Goal: Task Accomplishment & Management: Use online tool/utility

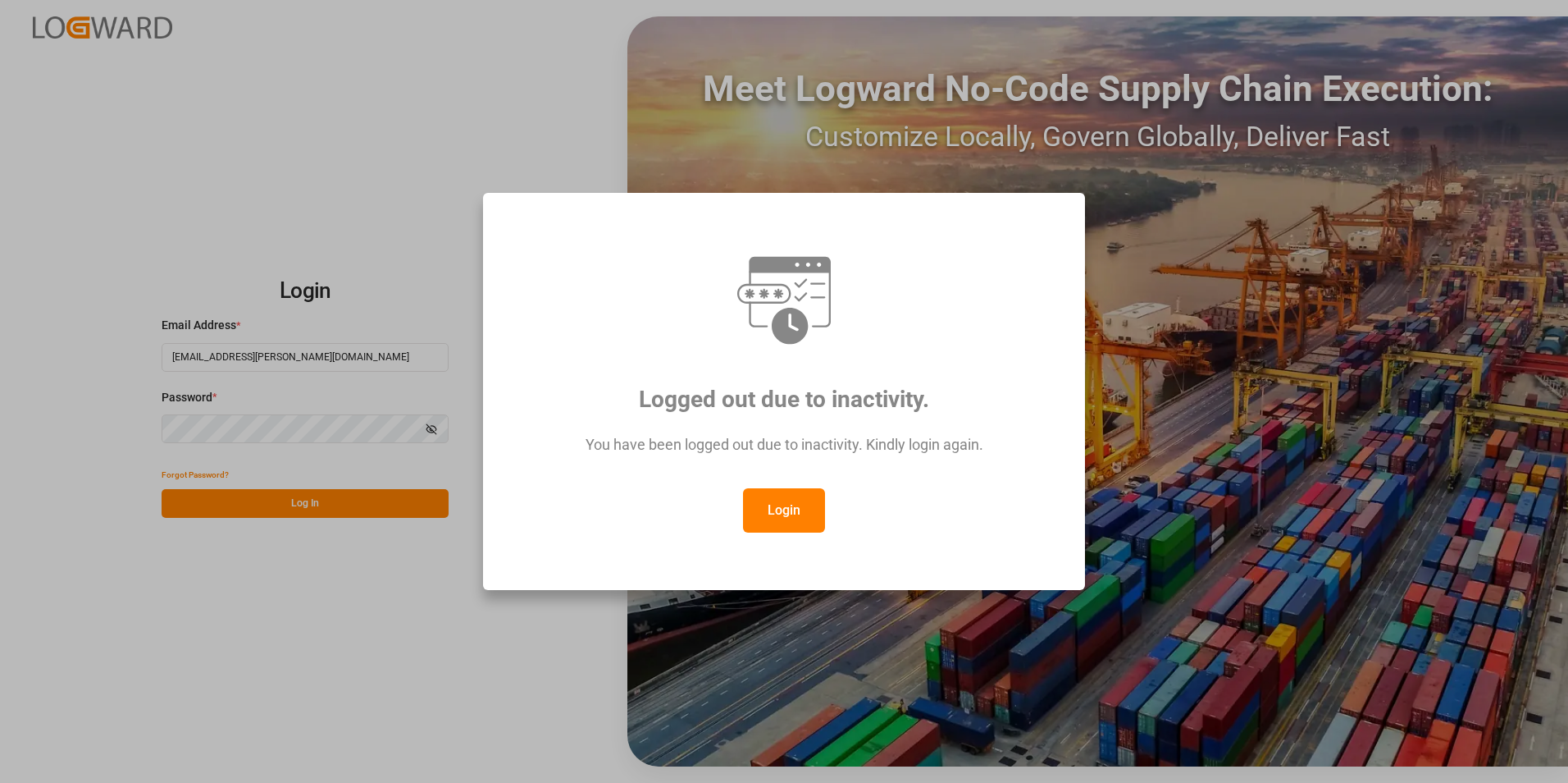
click at [820, 517] on button "Login" at bounding box center [784, 510] width 82 height 44
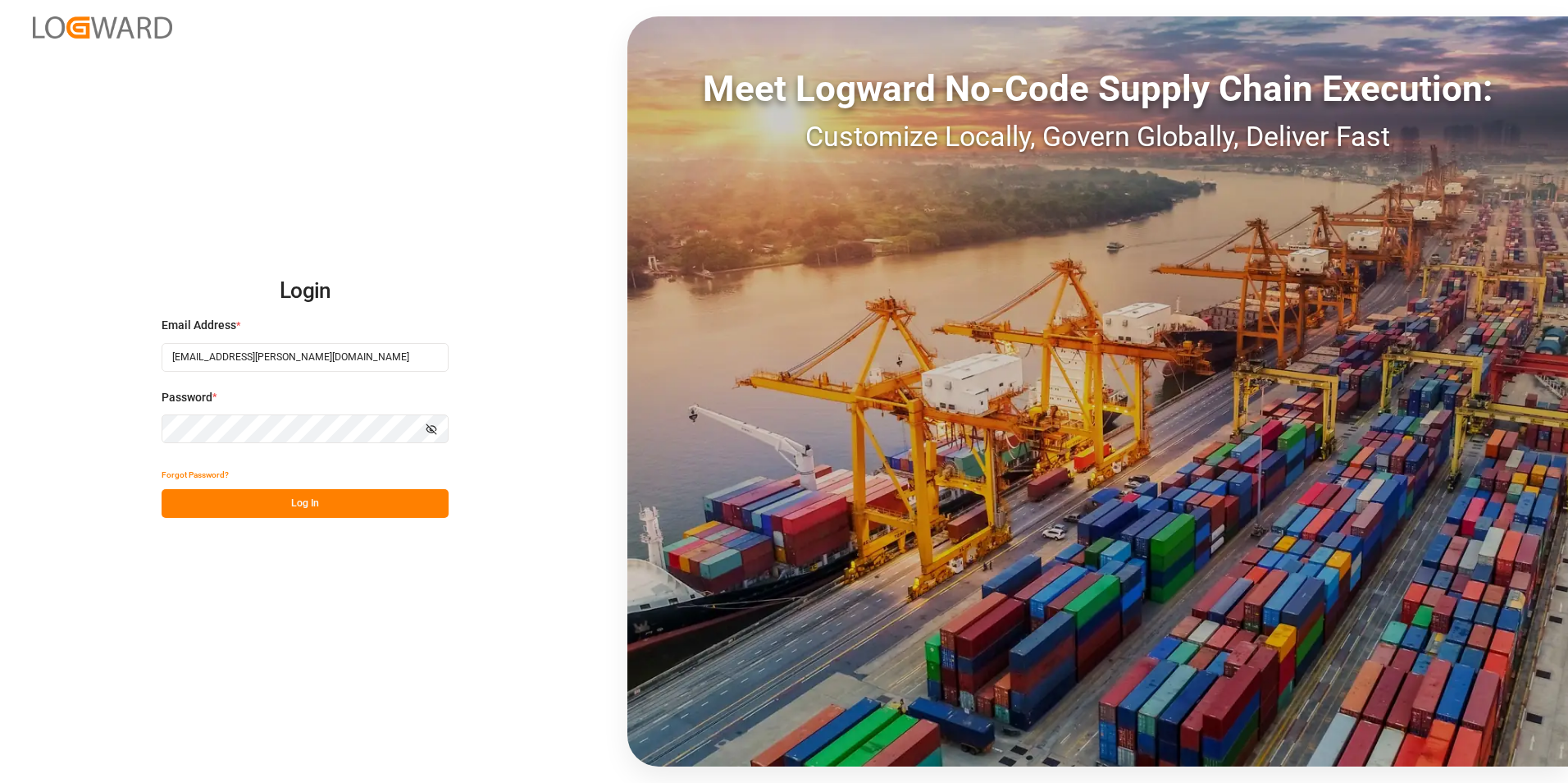
click at [334, 510] on button "Log In" at bounding box center [305, 504] width 287 height 29
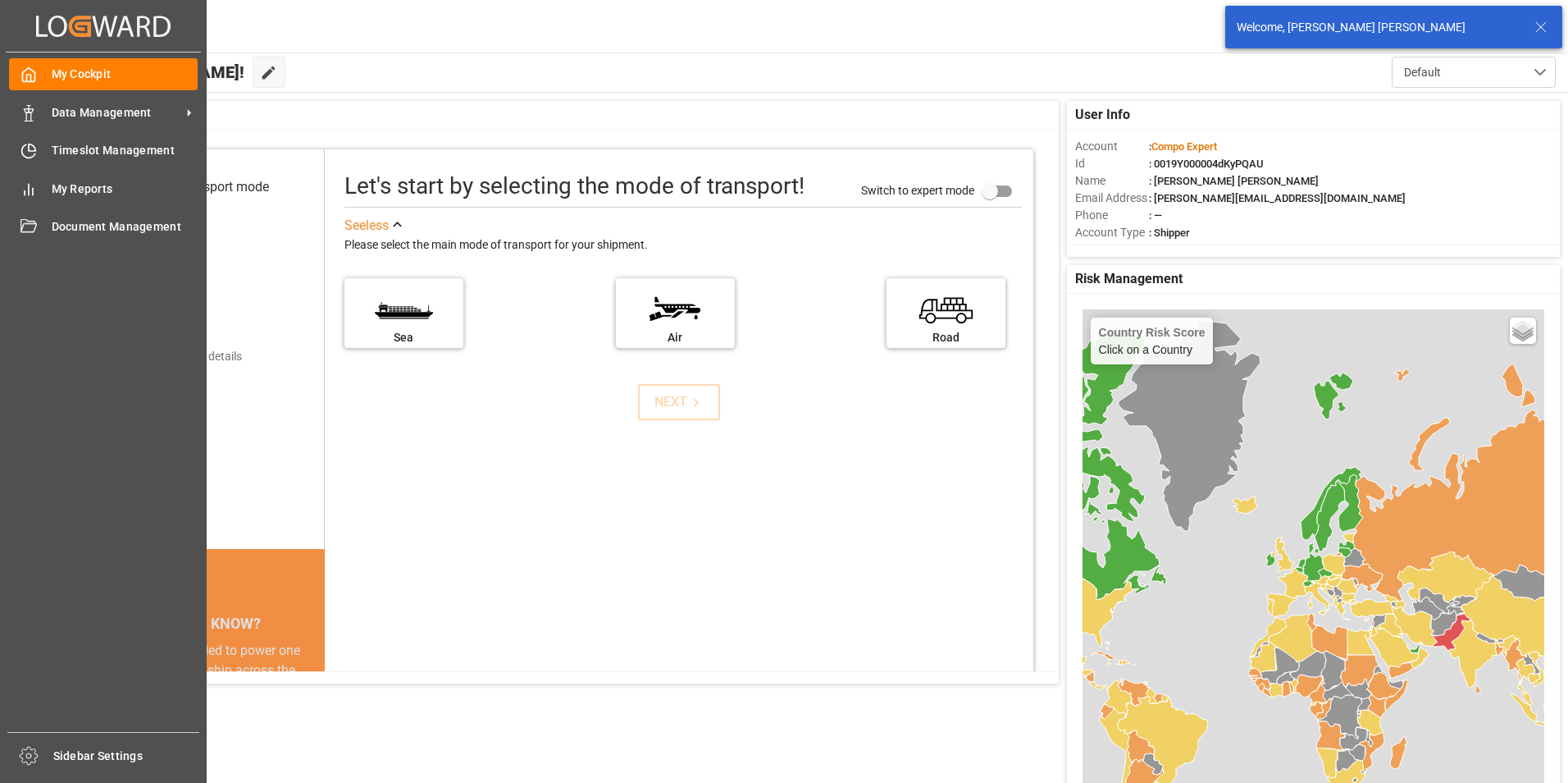
click at [52, 94] on div "My Cockpit My Cockpit Data Management Data Management Timeslot Management Times…" at bounding box center [103, 392] width 195 height 679
click at [64, 126] on div "Data Management Data Management" at bounding box center [103, 111] width 189 height 32
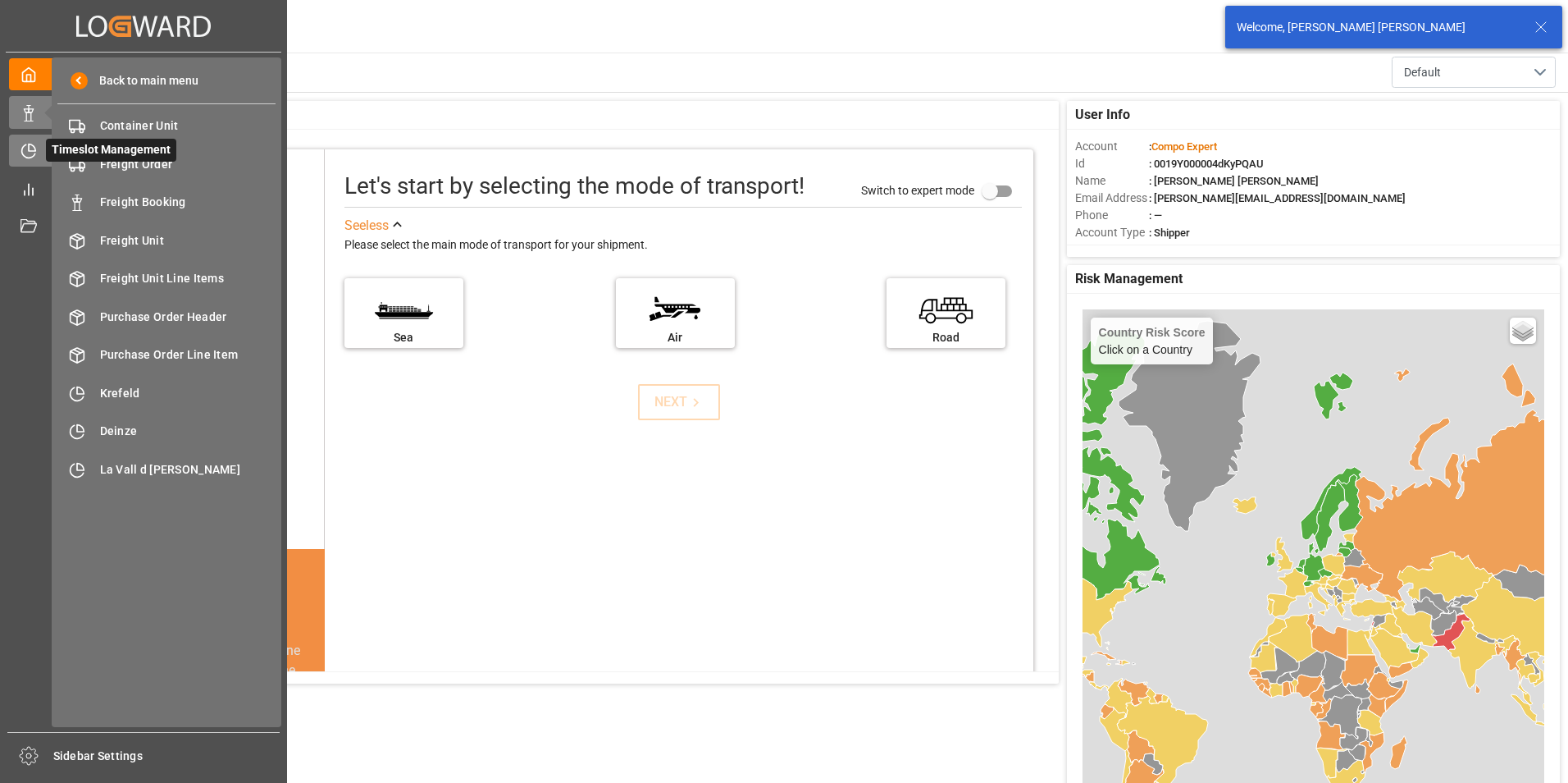
click at [24, 140] on div "Timeslot Management Timeslot Management" at bounding box center [144, 150] width 269 height 32
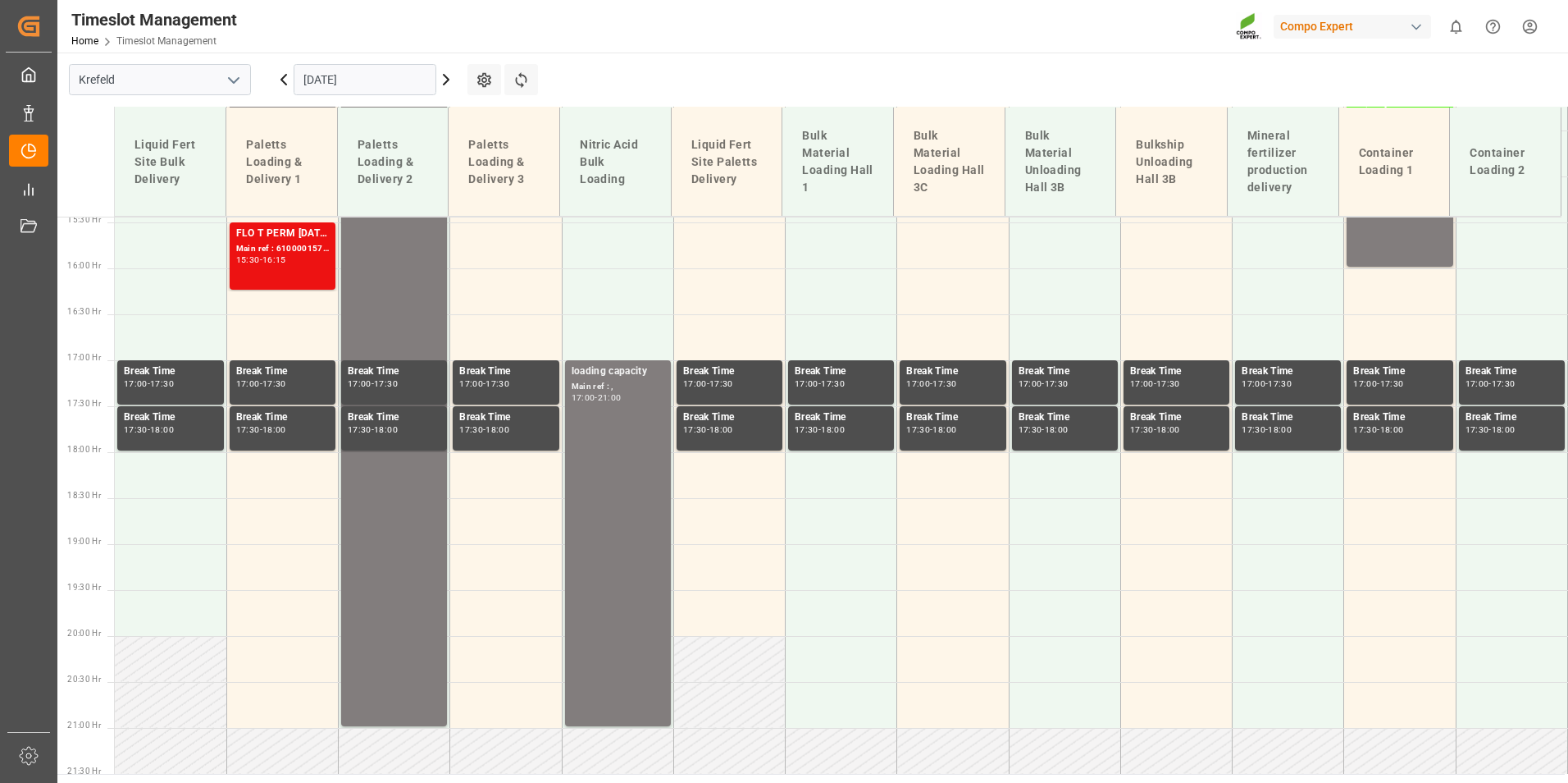
scroll to position [1420, 0]
click at [526, 84] on icon at bounding box center [521, 79] width 17 height 17
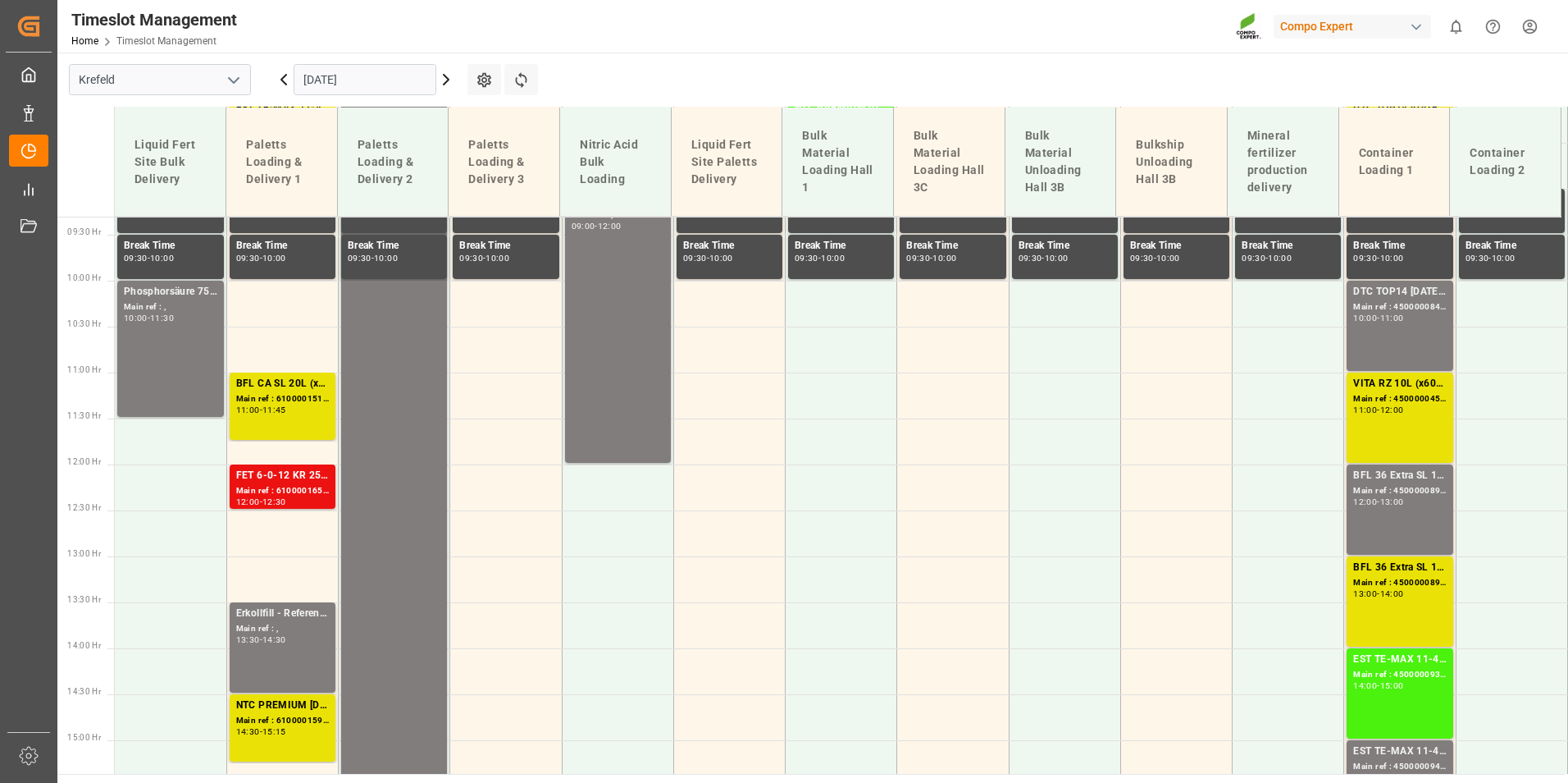
scroll to position [845, 0]
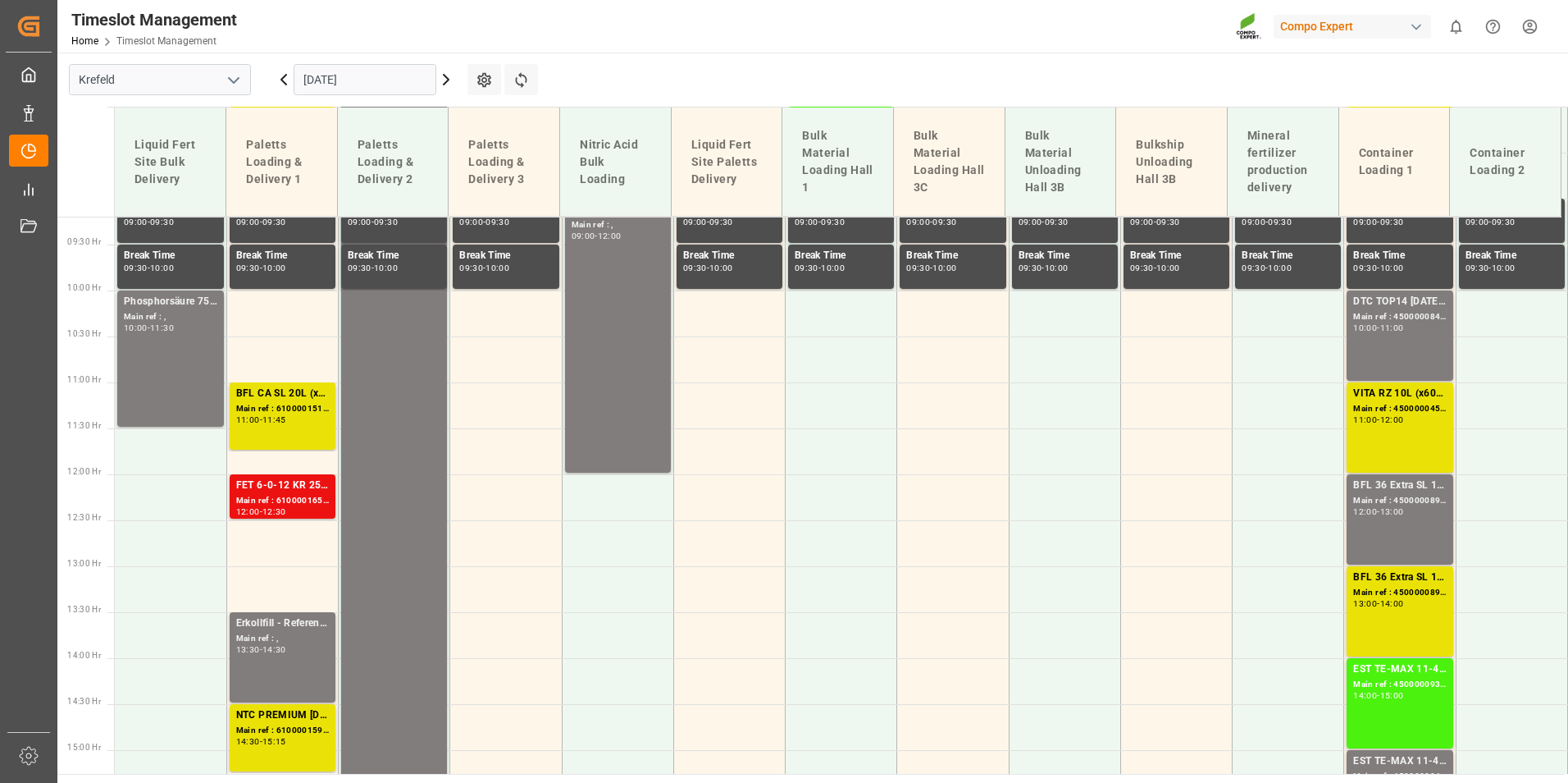
click at [442, 78] on icon at bounding box center [446, 79] width 20 height 20
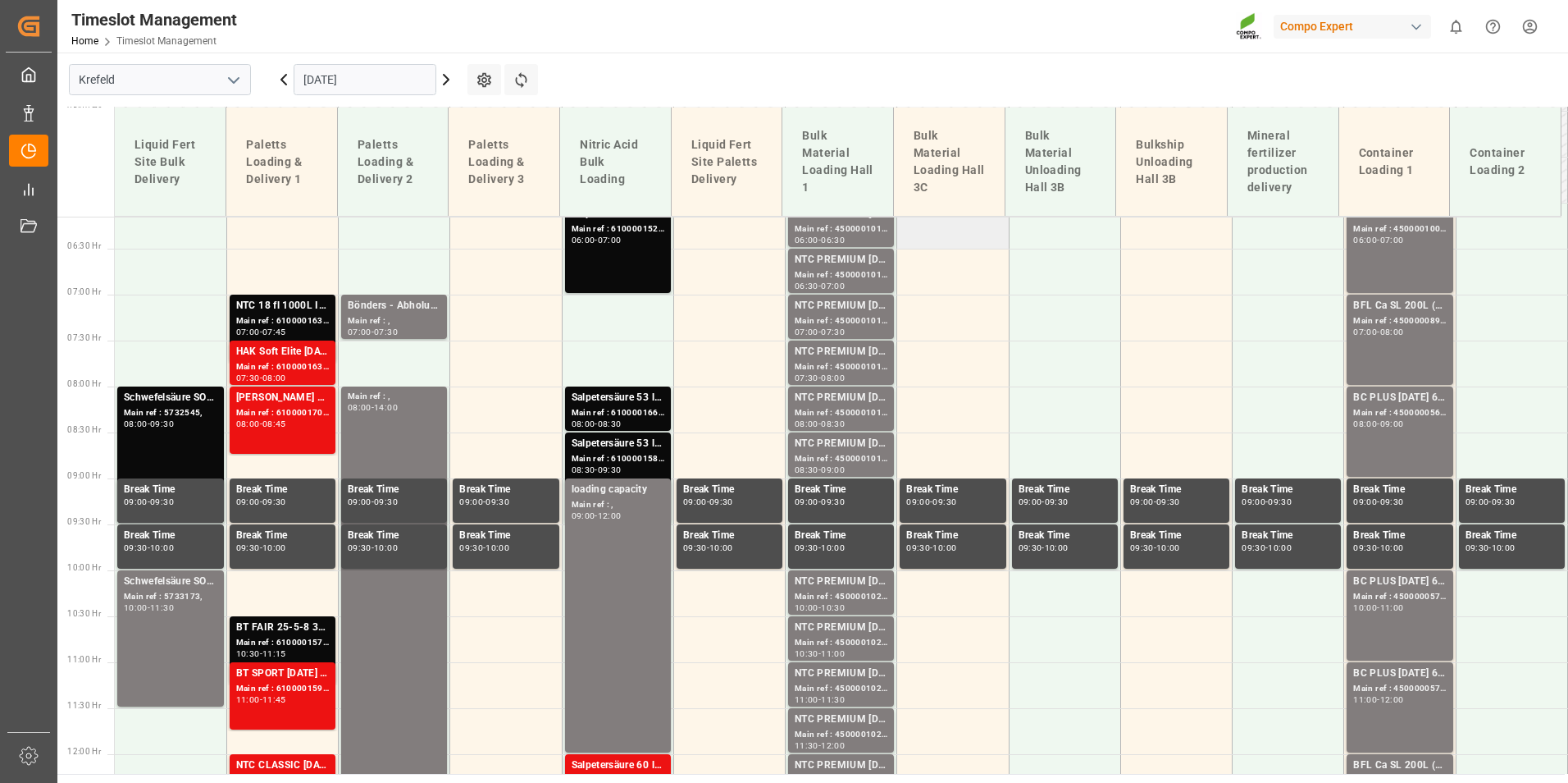
scroll to position [401, 0]
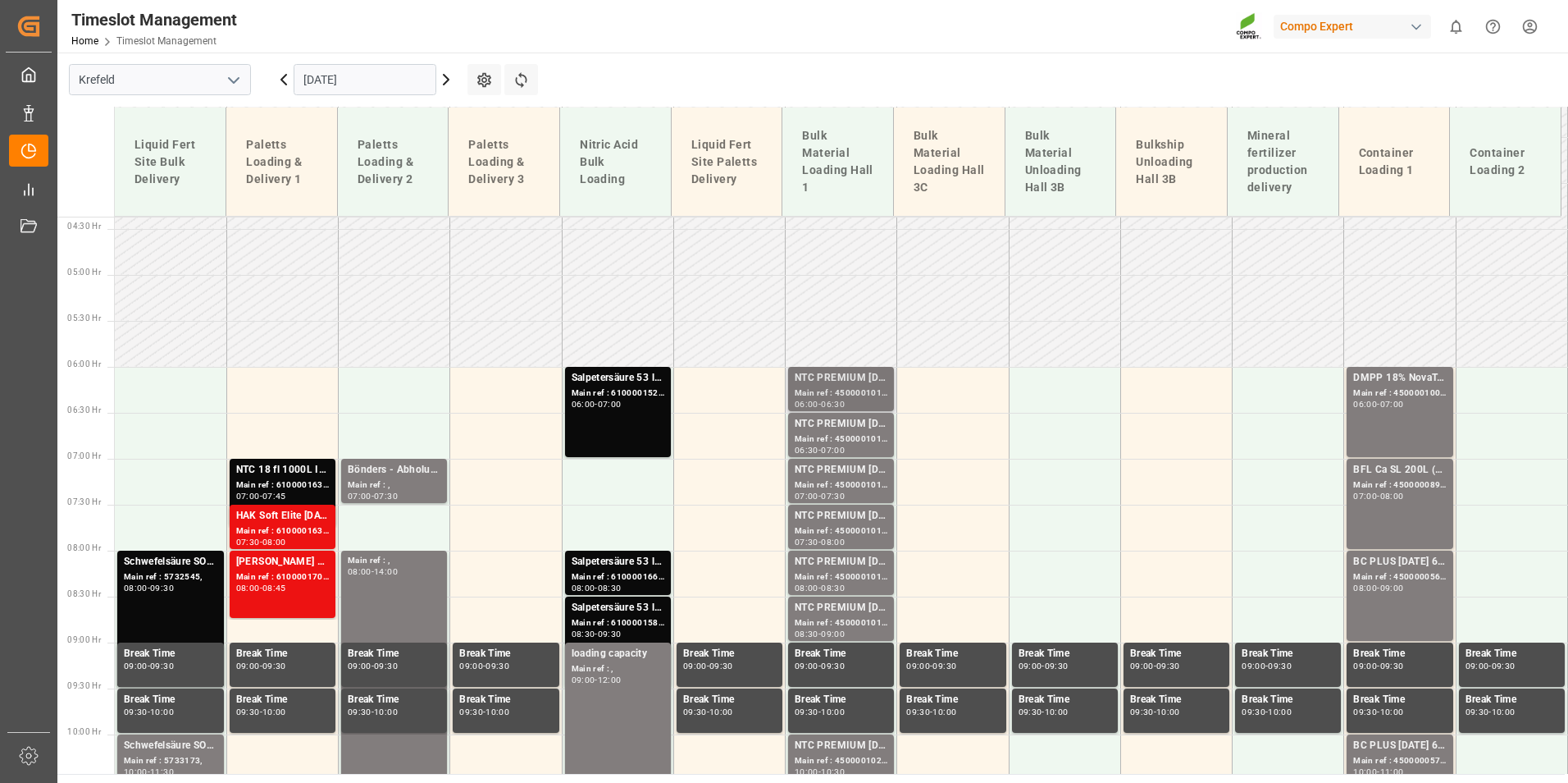
click at [851, 399] on div "Main ref : 4500001014, 2000001045" at bounding box center [840, 393] width 93 height 14
click at [850, 563] on div "NTC PREMIUM [DATE]+3+TE BULK" at bounding box center [840, 562] width 93 height 16
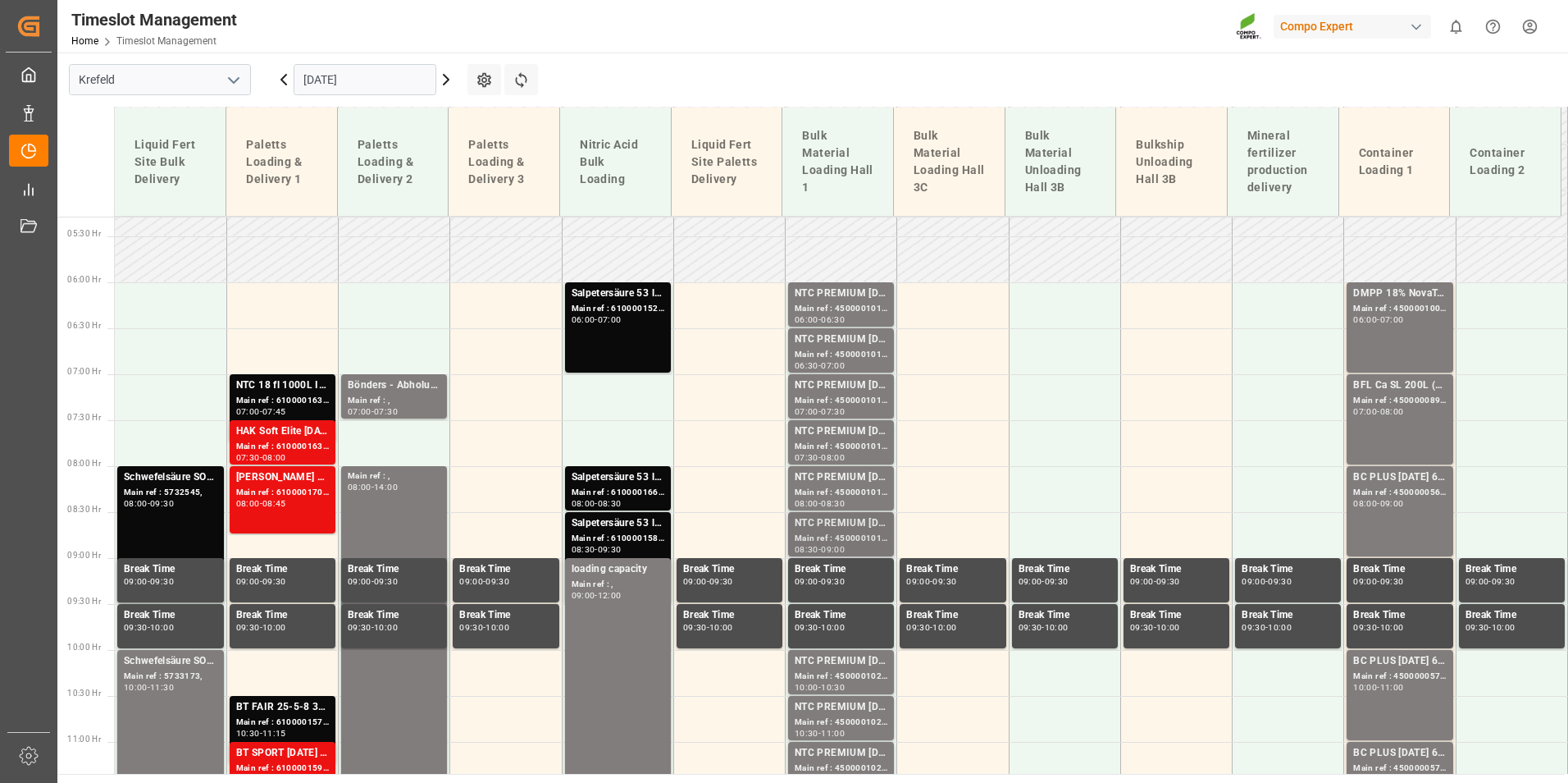
scroll to position [565, 0]
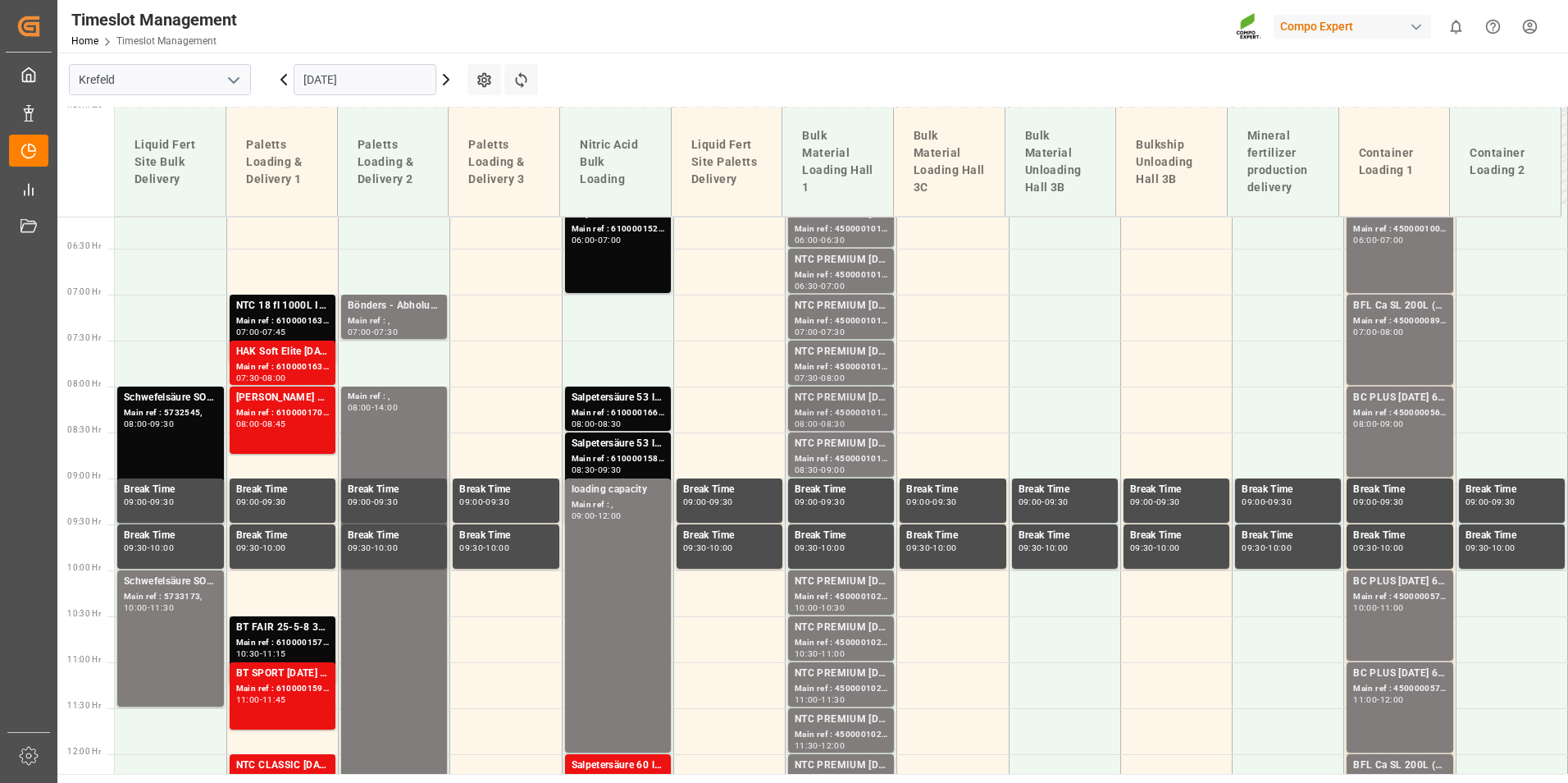
click at [849, 413] on div "Main ref : 4500001019, 2000001045" at bounding box center [840, 413] width 93 height 14
click at [868, 456] on div "Main ref : 4500001017, 2000001045" at bounding box center [840, 459] width 93 height 14
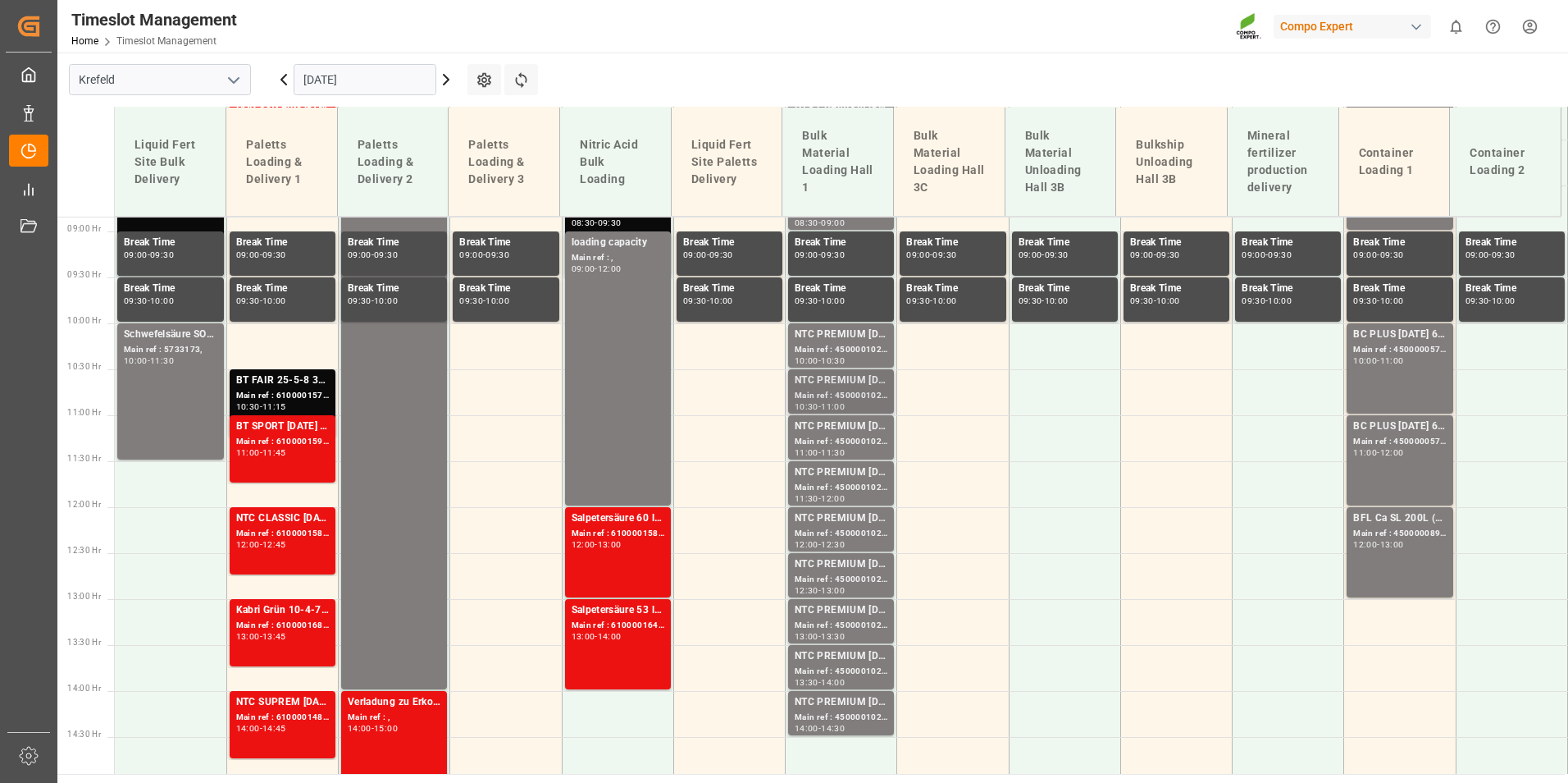
scroll to position [812, 0]
click at [848, 426] on div "NTC PREMIUM [DATE]+3+TE BULK" at bounding box center [840, 427] width 93 height 16
click at [843, 473] on div "NTC PREMIUM [DATE]+3+TE BULK" at bounding box center [840, 473] width 93 height 16
click at [840, 522] on div "NTC PREMIUM [DATE]+3+TE BULK" at bounding box center [840, 519] width 93 height 16
click at [849, 630] on div "Main ref : 4500001026, 2000001045" at bounding box center [840, 626] width 93 height 14
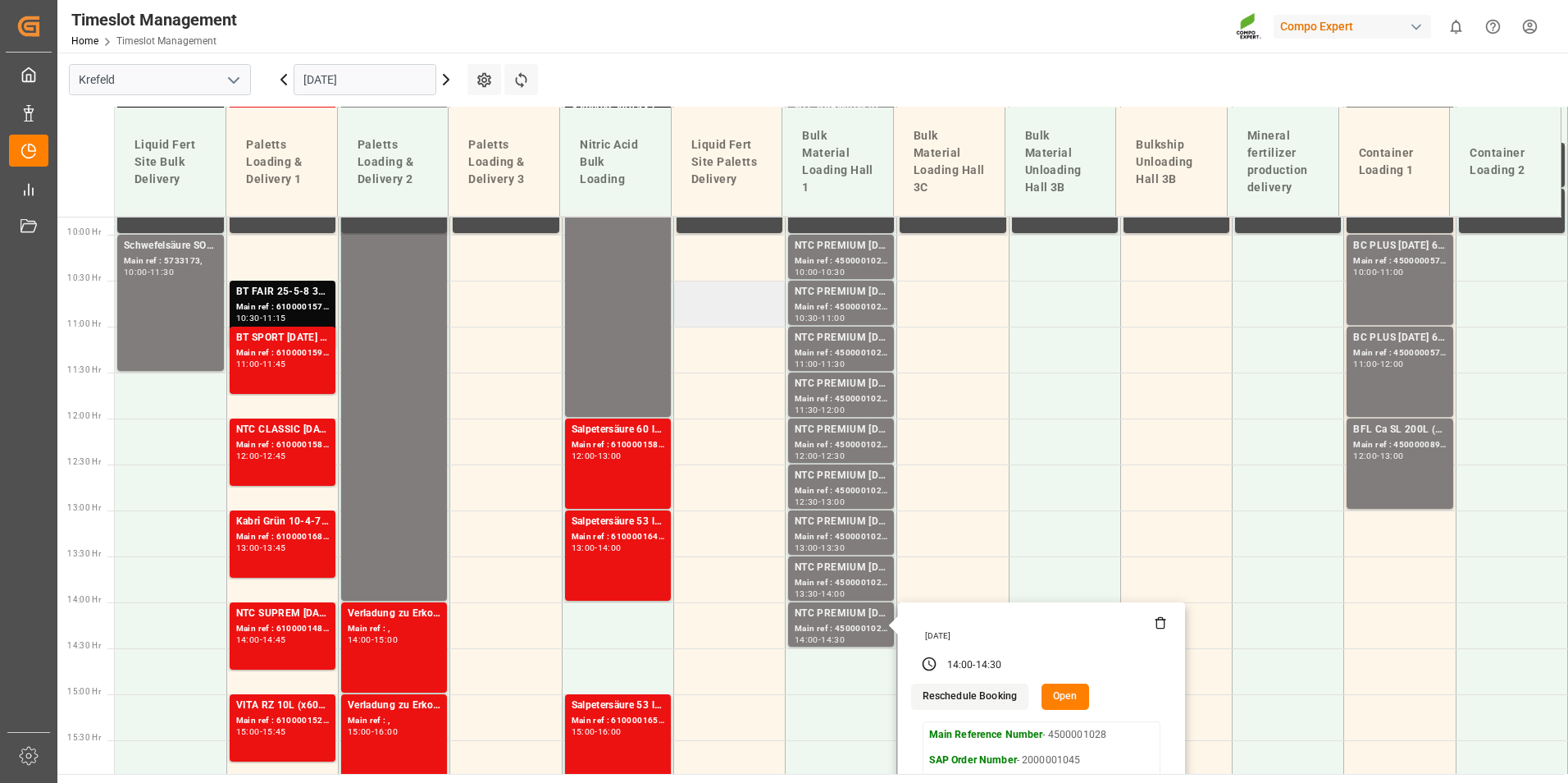
scroll to position [1058, 0]
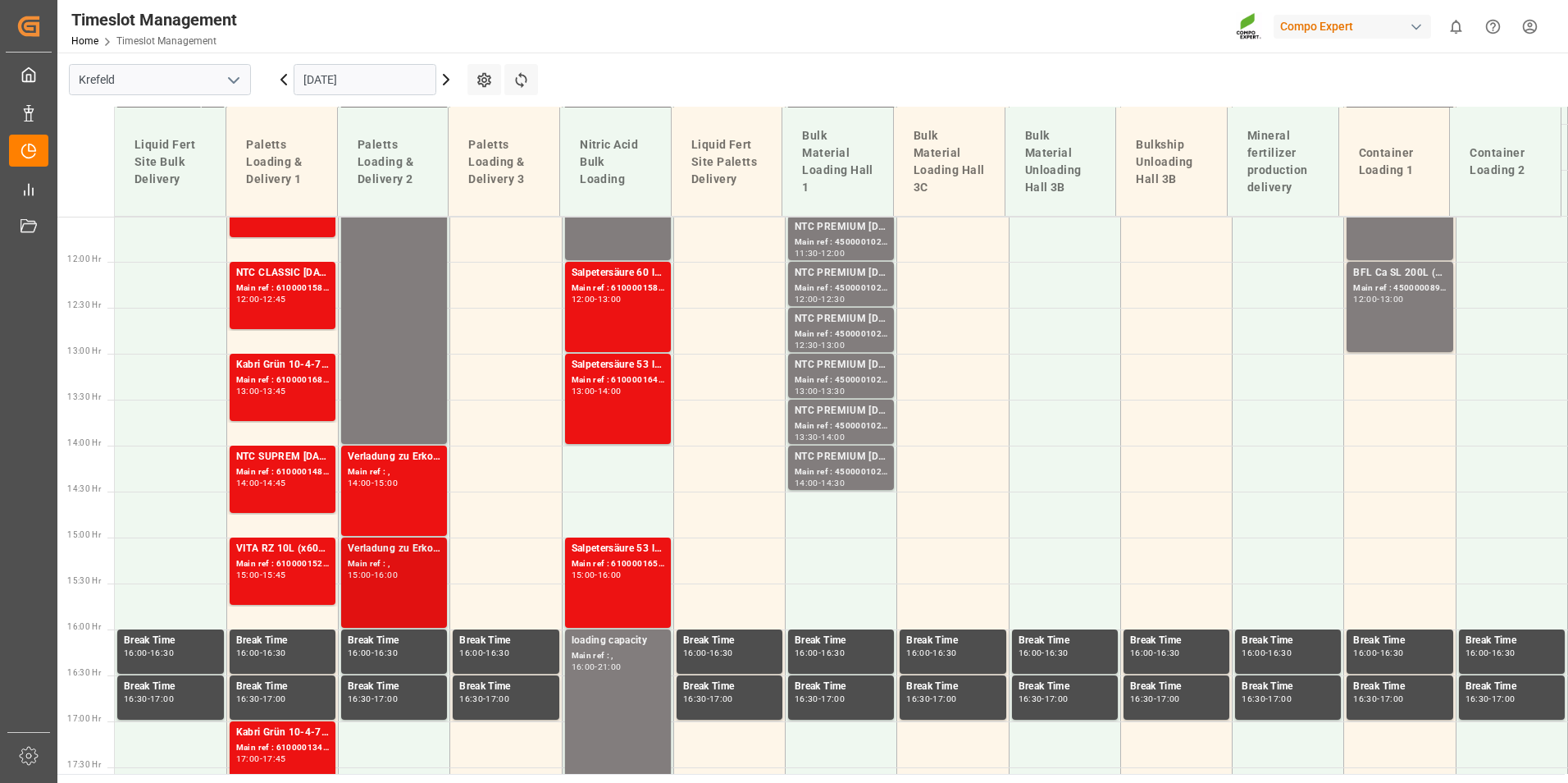
click at [408, 567] on div "Main ref : ," at bounding box center [394, 564] width 93 height 14
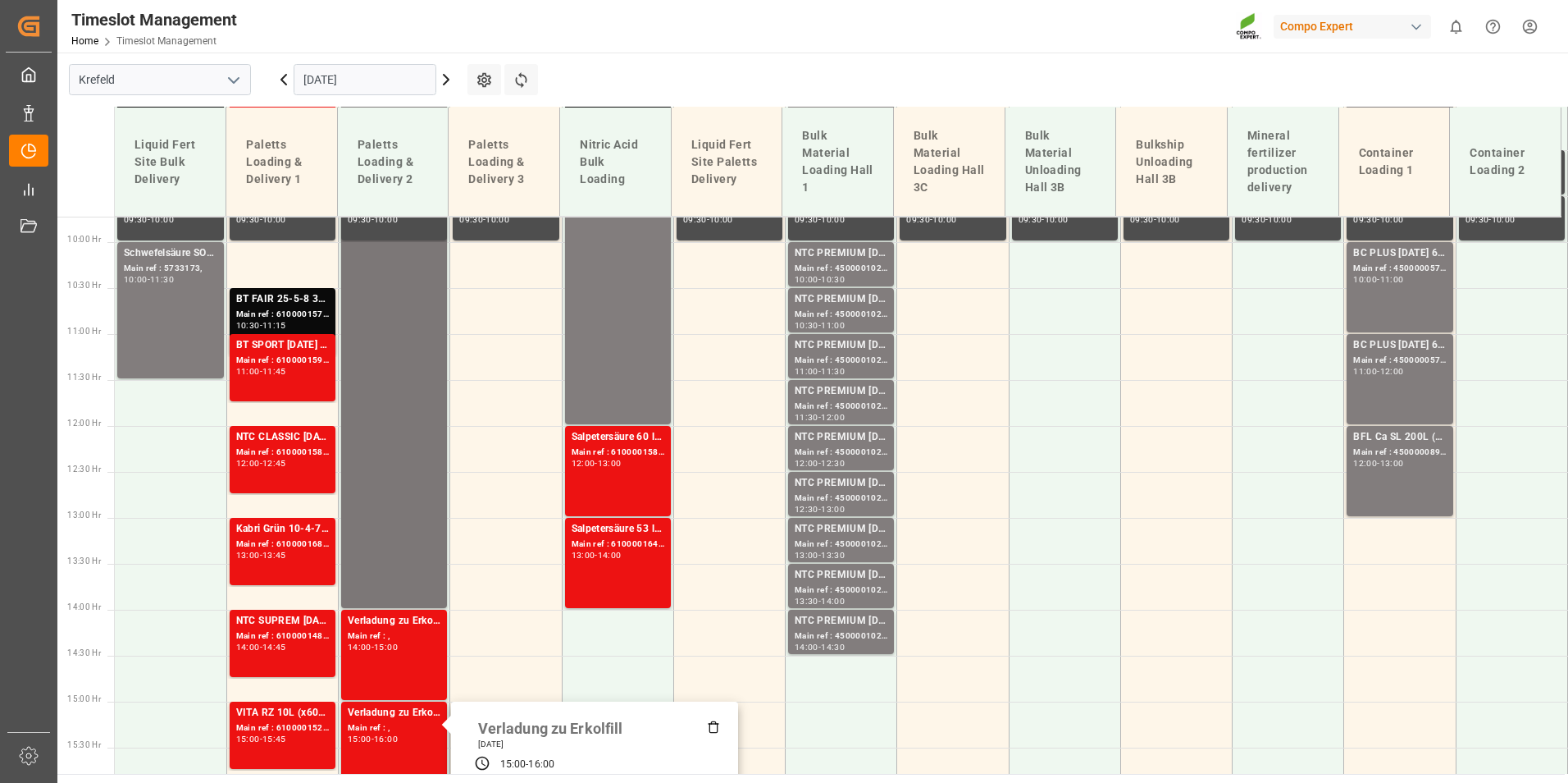
scroll to position [565, 0]
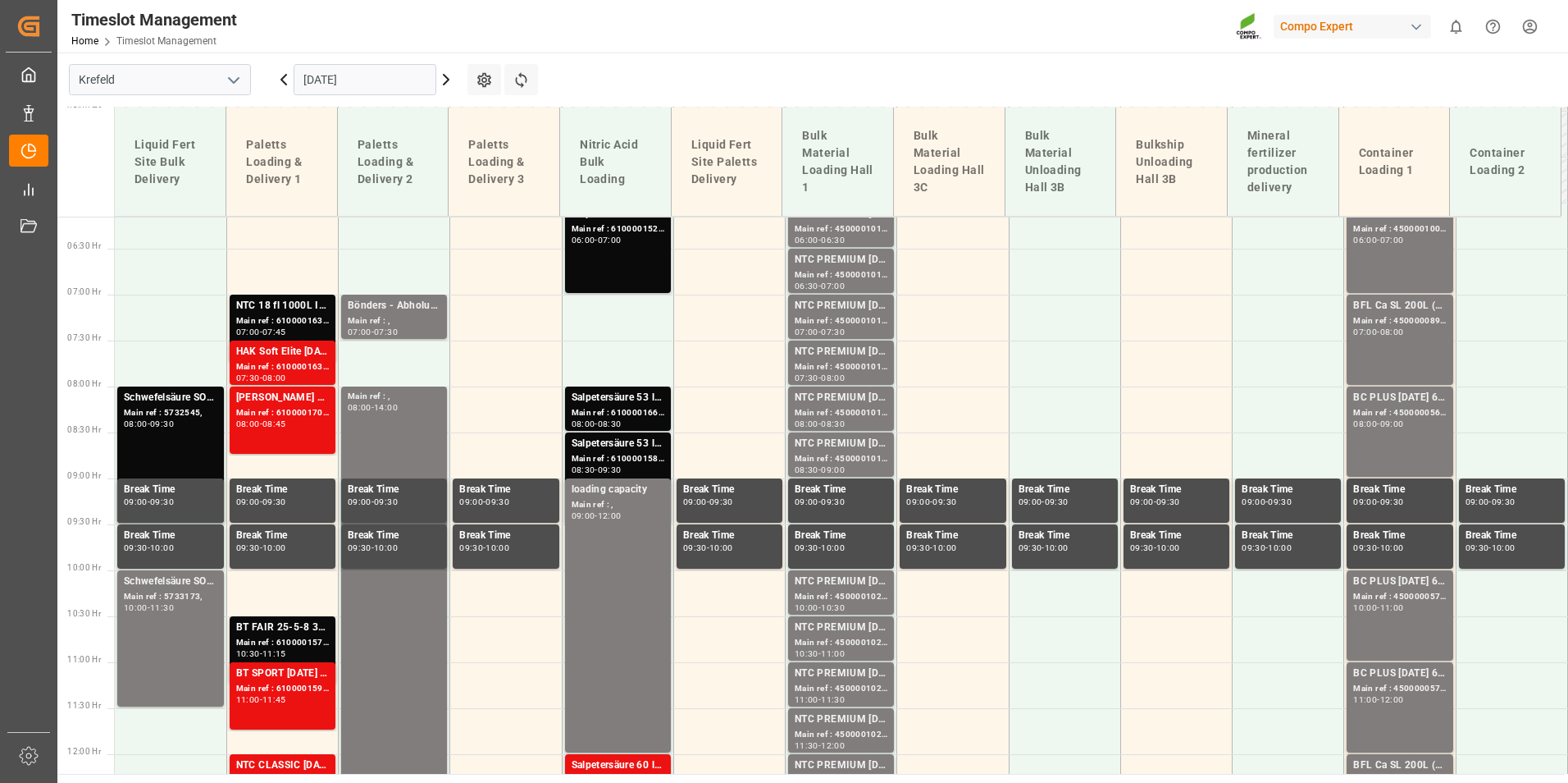
click at [707, 72] on main "Krefeld 05.09.2025 Settings Refresh Time Slots Liquid Fert Site Bulk Delivery P…" at bounding box center [812, 413] width 1508 height 722
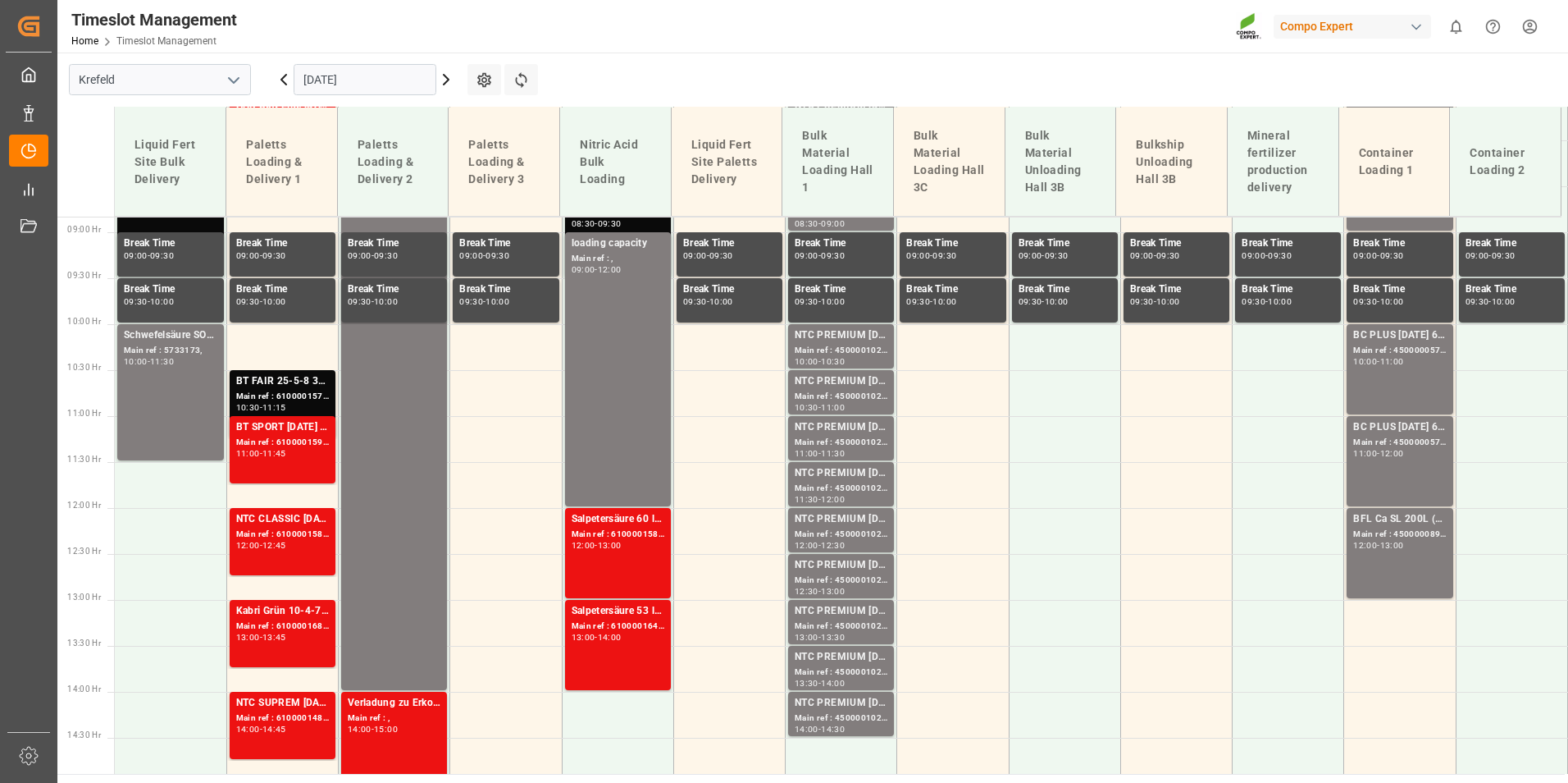
scroll to position [483, 0]
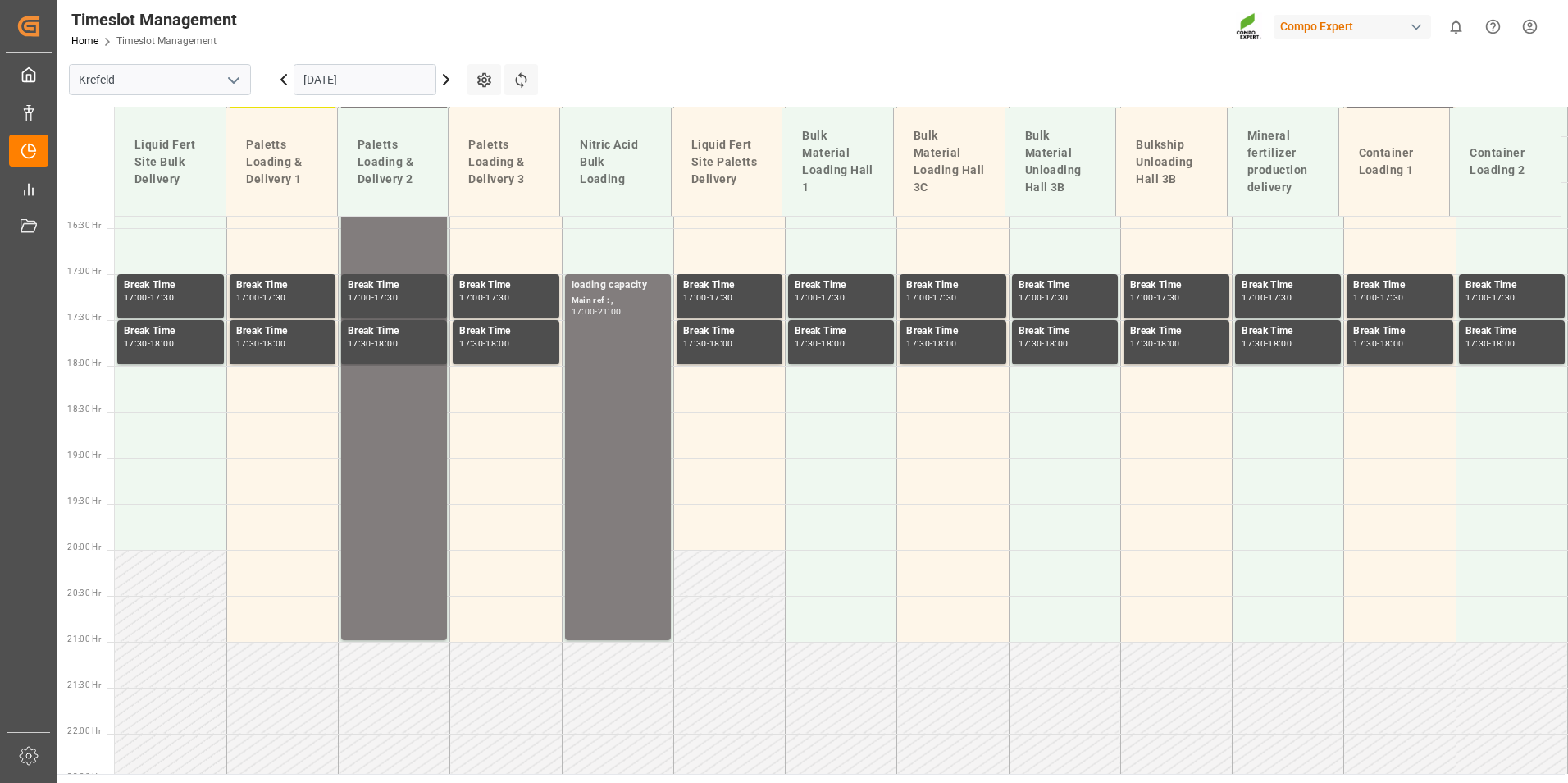
scroll to position [1512, 0]
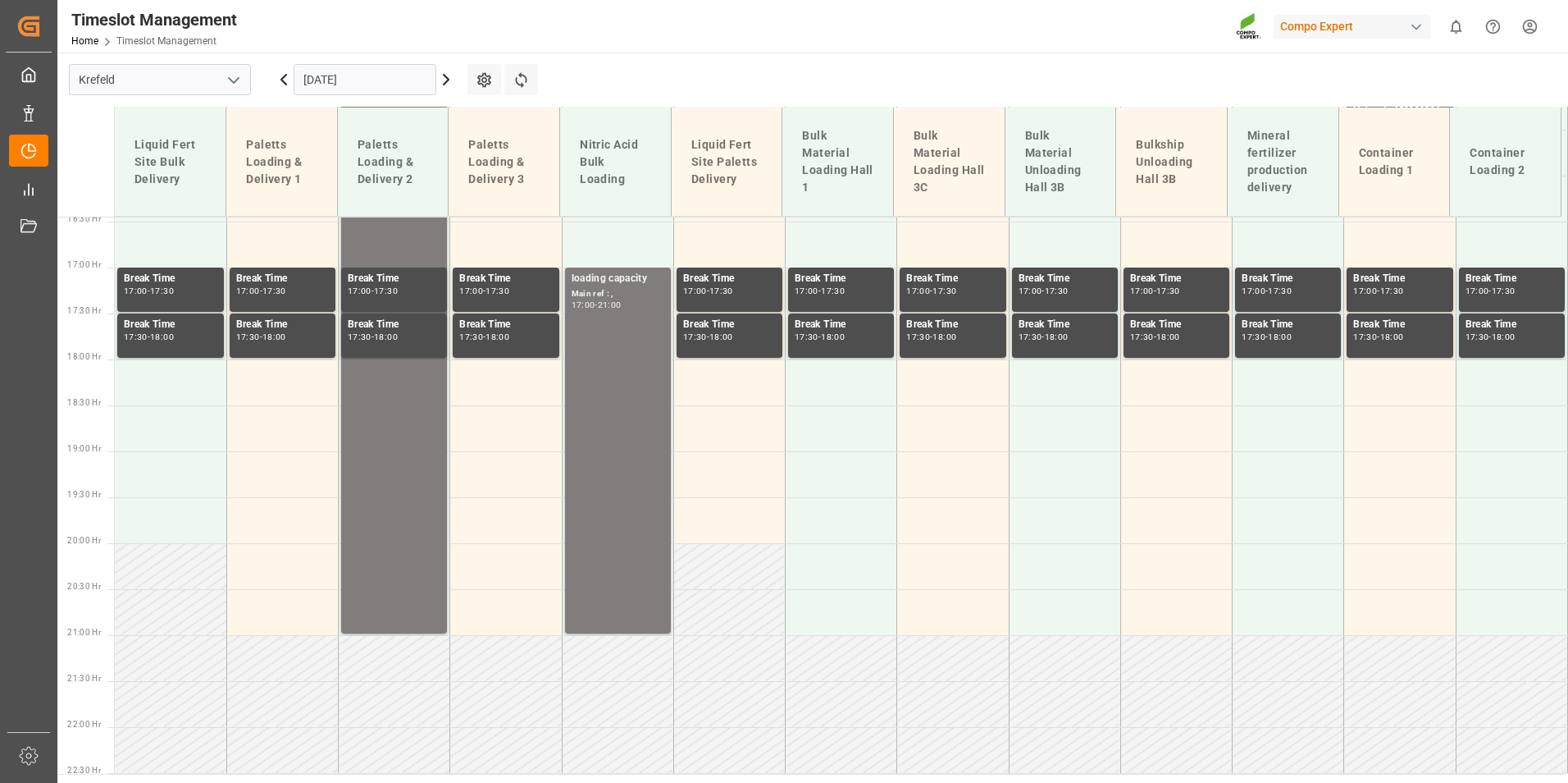
click at [444, 85] on icon at bounding box center [446, 79] width 5 height 10
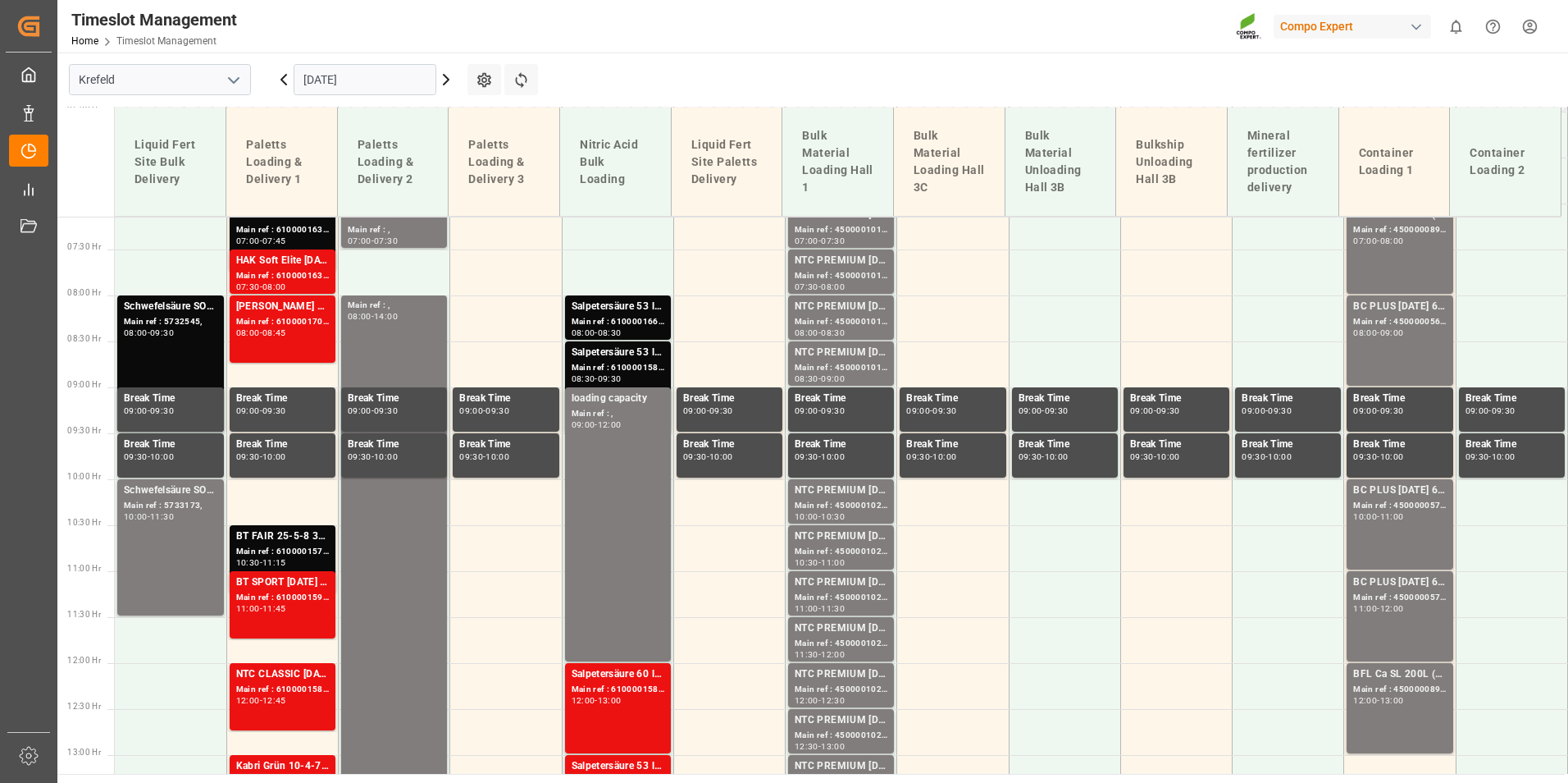
scroll to position [512, 0]
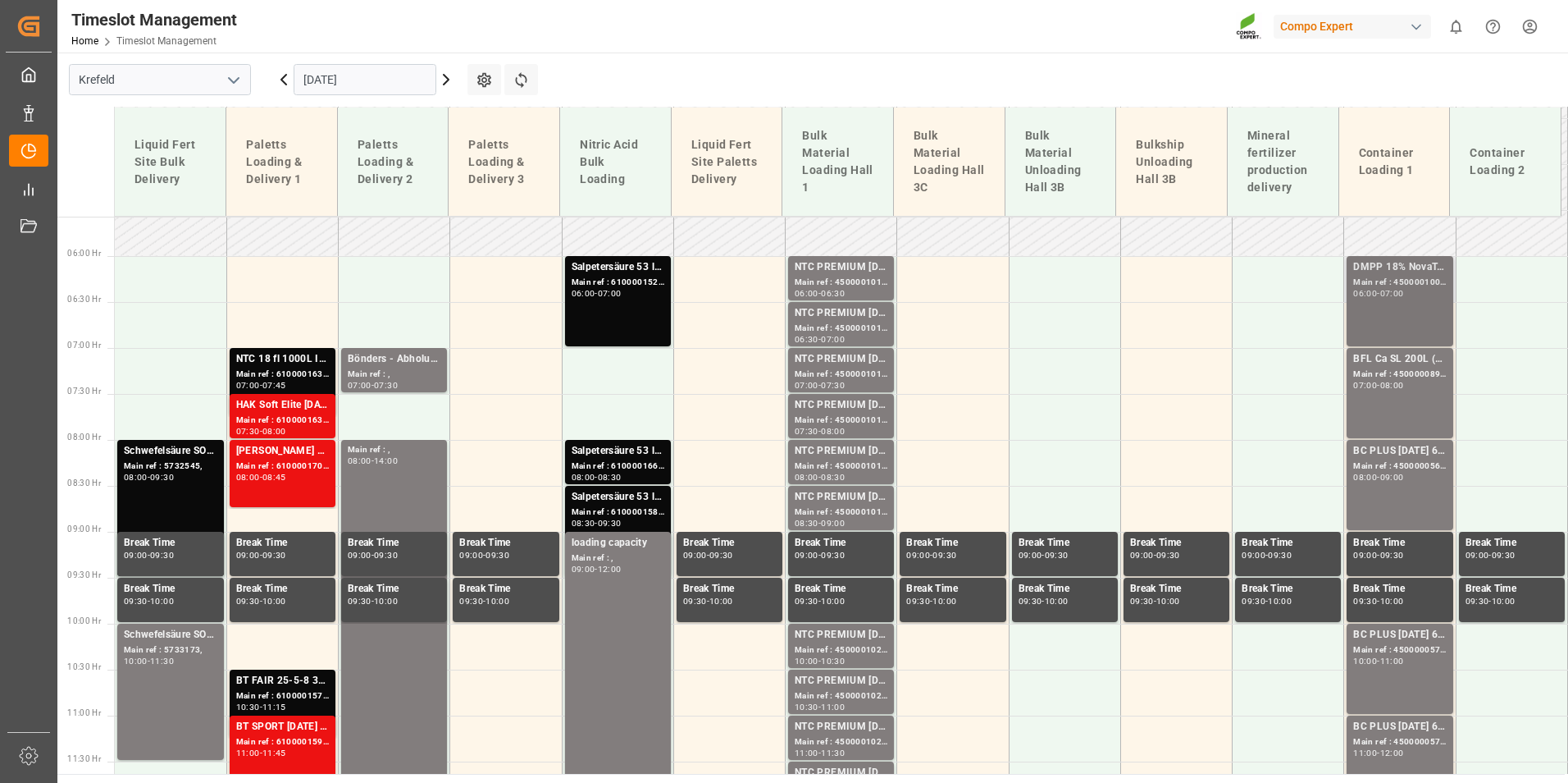
click at [1406, 322] on div "DMPP 18% NovaTec gran 1100kg CON;DMPP 18% NTC redbrown 1100kg CON MTO;DMPP 34,8…" at bounding box center [1399, 301] width 93 height 84
click at [1406, 403] on div "BFL Ca SL 200L (x4) CL,ES,LAT MTO Main ref : 4500000898, 2000000772 07:00 - 08:…" at bounding box center [1399, 393] width 93 height 84
click at [1407, 455] on div "BC PLUS [DATE] 6M 25kg (x42) WW" at bounding box center [1399, 452] width 93 height 16
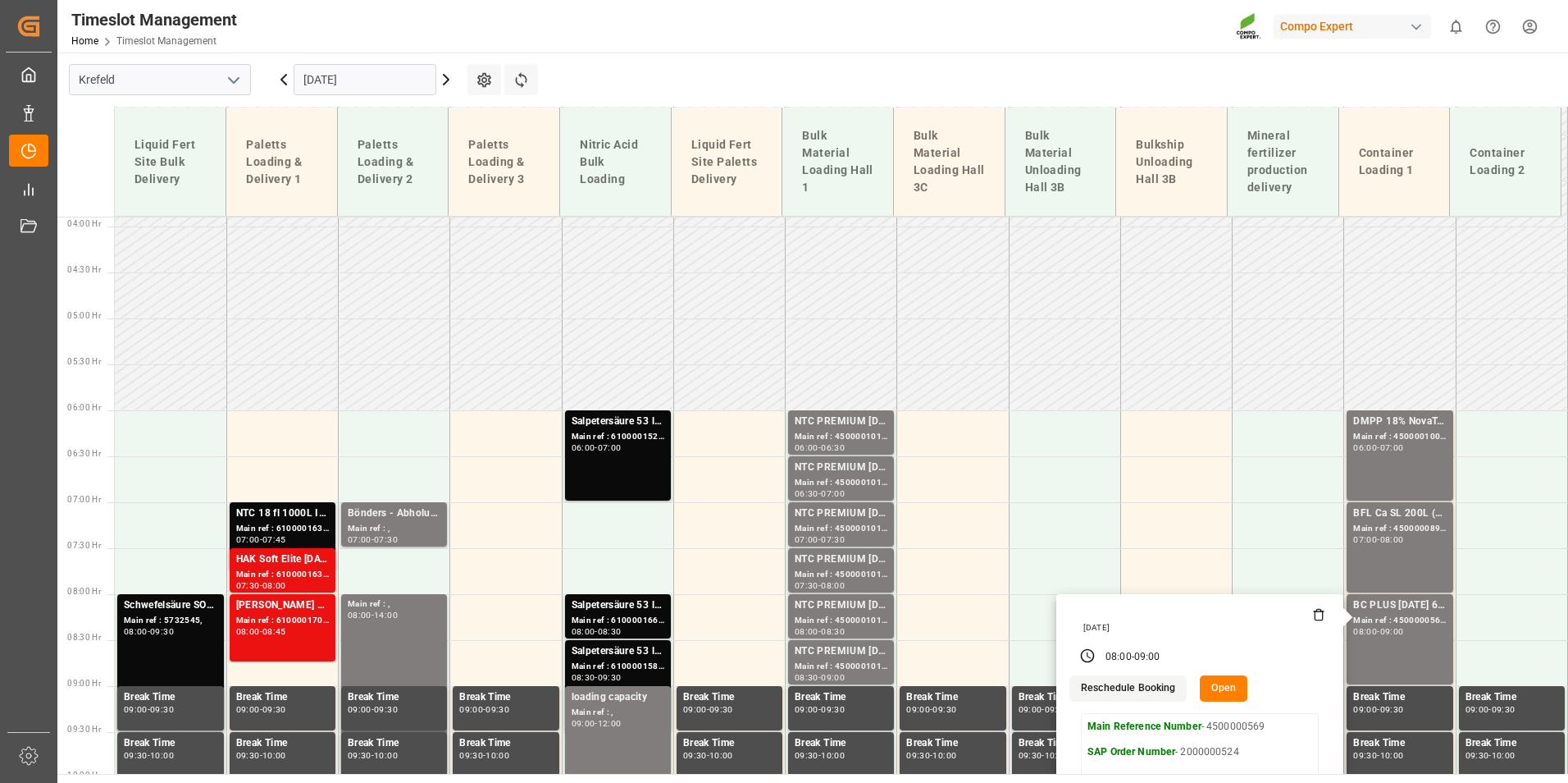
scroll to position [348, 0]
